Goal: Information Seeking & Learning: Learn about a topic

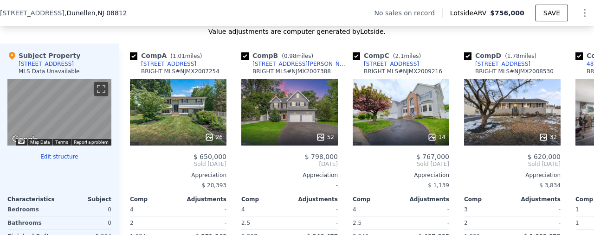
scroll to position [888, 0]
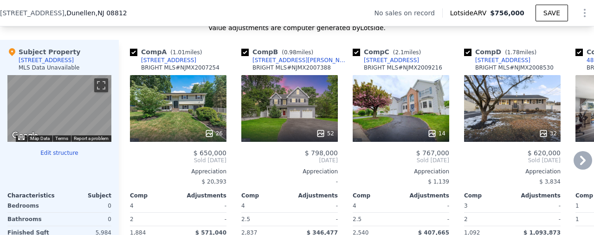
click at [574, 165] on icon at bounding box center [583, 160] width 19 height 19
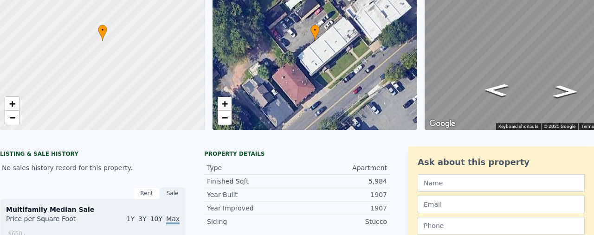
scroll to position [0, 0]
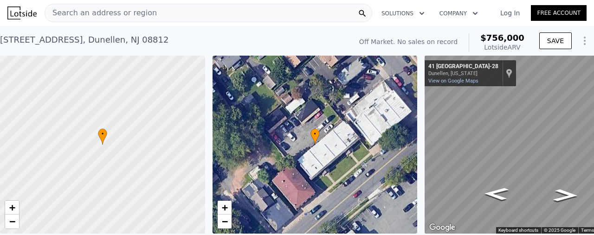
click at [107, 11] on span "Search an address or region" at bounding box center [101, 12] width 112 height 11
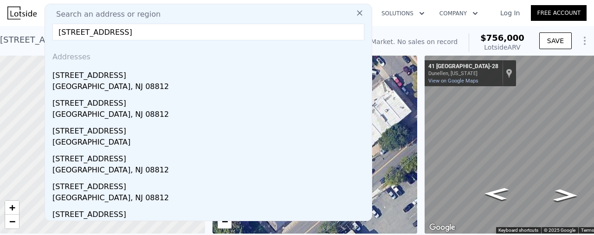
scroll to position [1, 0]
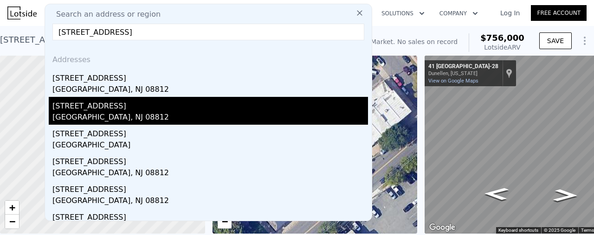
type input "[STREET_ADDRESS]"
click at [90, 112] on div "[GEOGRAPHIC_DATA], NJ 08812" at bounding box center [210, 118] width 316 height 13
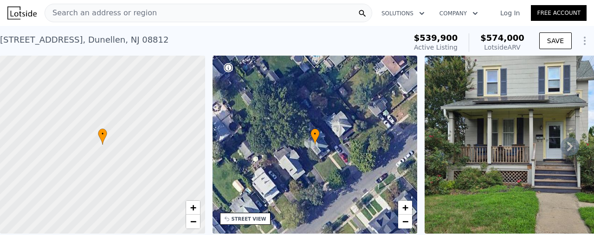
type input "1"
type input "2.5"
type input "2837"
type input "14248"
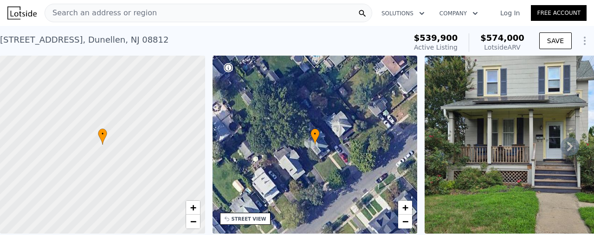
type input "$ 756,000"
type input "8"
type input "$ 30,000"
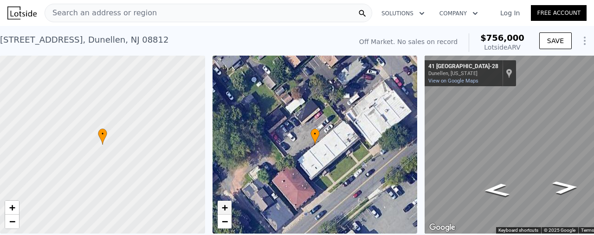
click at [228, 208] on span "+" at bounding box center [224, 208] width 6 height 12
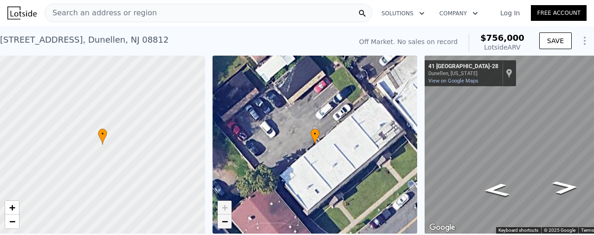
click at [226, 222] on span "−" at bounding box center [224, 222] width 6 height 12
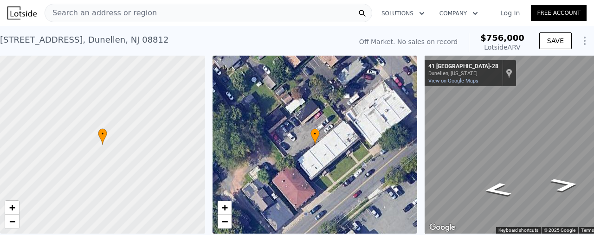
click at [419, 162] on div "• + − • + − ← Move left → Move right ↑ Move up ↓ Move down + Zoom in - Zoom out…" at bounding box center [297, 145] width 594 height 178
click at [224, 207] on span "+" at bounding box center [224, 208] width 6 height 12
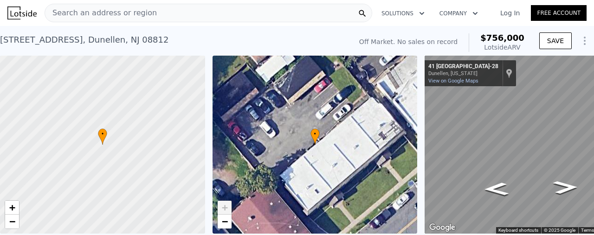
click at [224, 207] on span "+" at bounding box center [224, 208] width 6 height 12
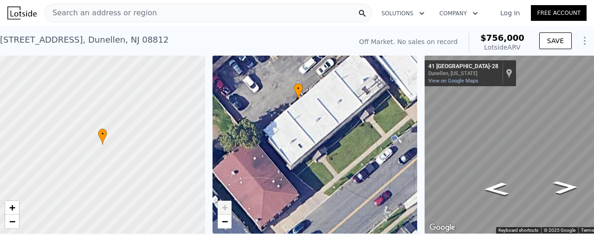
drag, startPoint x: 395, startPoint y: 182, endPoint x: 378, endPoint y: 137, distance: 48.5
click at [378, 137] on div "• + −" at bounding box center [315, 145] width 205 height 178
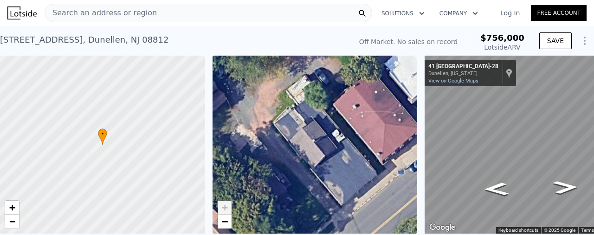
drag, startPoint x: 261, startPoint y: 155, endPoint x: 383, endPoint y: 89, distance: 138.2
click at [383, 89] on div "• + −" at bounding box center [315, 145] width 205 height 178
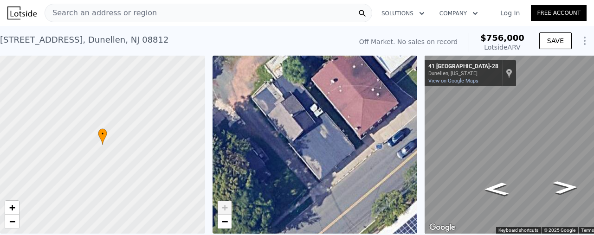
drag, startPoint x: 255, startPoint y: 196, endPoint x: 232, endPoint y: 172, distance: 33.5
click at [232, 172] on div "• + −" at bounding box center [315, 145] width 205 height 178
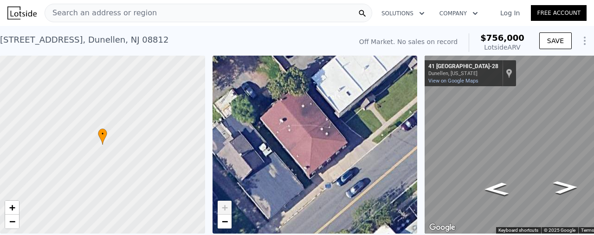
drag, startPoint x: 354, startPoint y: 150, endPoint x: 304, endPoint y: 189, distance: 63.2
click at [304, 189] on div "• + −" at bounding box center [315, 145] width 205 height 178
click at [499, 165] on icon "Go Southwest, NJ-28" at bounding box center [506, 167] width 69 height 25
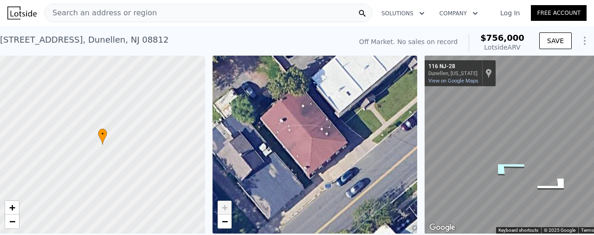
click at [502, 165] on icon "Go Southwest, NJ-28" at bounding box center [506, 167] width 69 height 25
click at [501, 165] on icon "Go Southwest, NJ-28" at bounding box center [506, 167] width 69 height 25
click at [498, 164] on icon "Go Southwest, NJ-28" at bounding box center [506, 167] width 69 height 25
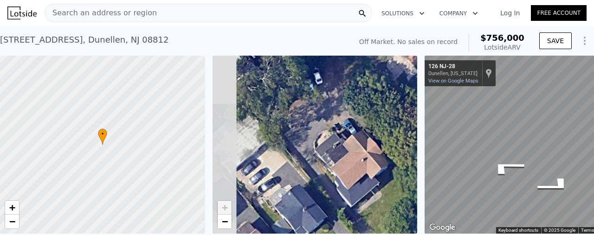
click at [498, 100] on div "• + − • + − ← Move left → Move right ↑ Move up ↓ Move down + Zoom in - Zoom out…" at bounding box center [297, 145] width 594 height 178
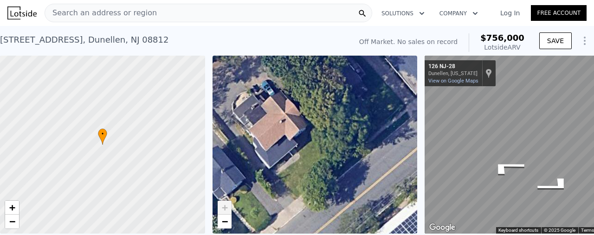
drag, startPoint x: 318, startPoint y: 201, endPoint x: 236, endPoint y: 162, distance: 90.4
click at [236, 162] on div "• + −" at bounding box center [315, 145] width 205 height 178
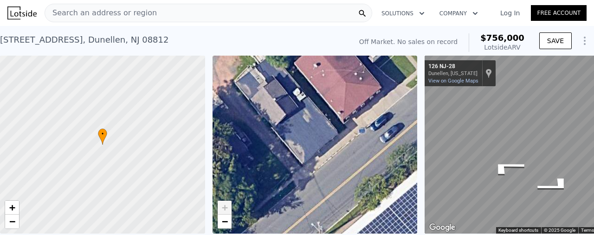
drag, startPoint x: 389, startPoint y: 101, endPoint x: 275, endPoint y: 170, distance: 133.2
click at [275, 170] on div "• + −" at bounding box center [315, 145] width 205 height 178
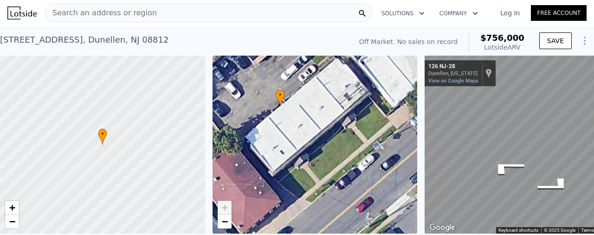
drag, startPoint x: 349, startPoint y: 161, endPoint x: 312, endPoint y: 211, distance: 62.3
click at [312, 211] on div "• + −" at bounding box center [315, 145] width 205 height 178
click at [489, 70] on div "Show location on map" at bounding box center [489, 73] width 7 height 10
